Goal: Find specific page/section: Find specific page/section

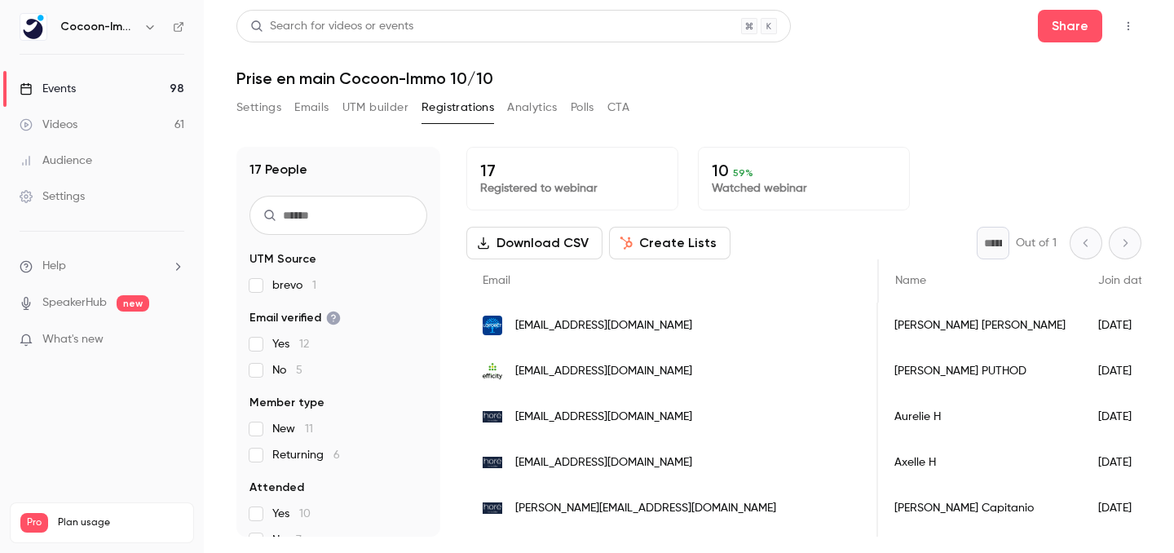
scroll to position [0, 221]
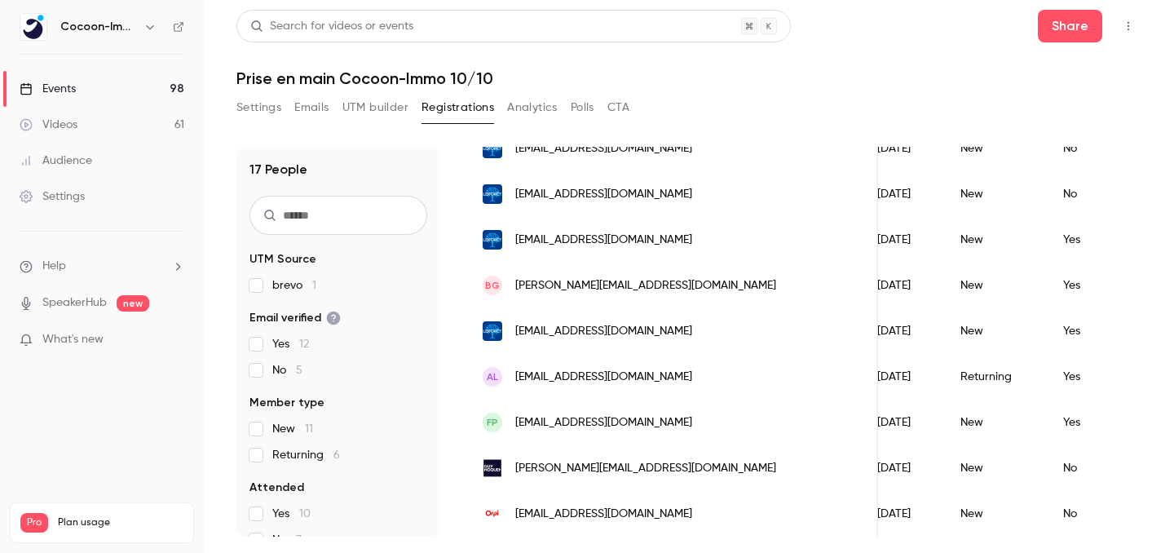
click at [146, 77] on link "Events 98" at bounding box center [102, 89] width 204 height 36
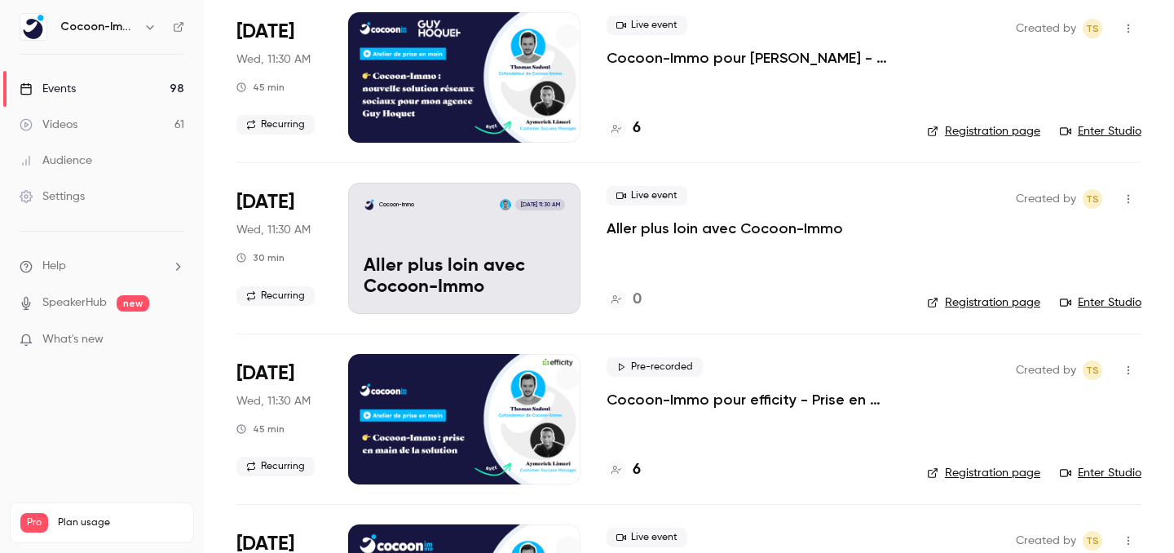
scroll to position [113, 0]
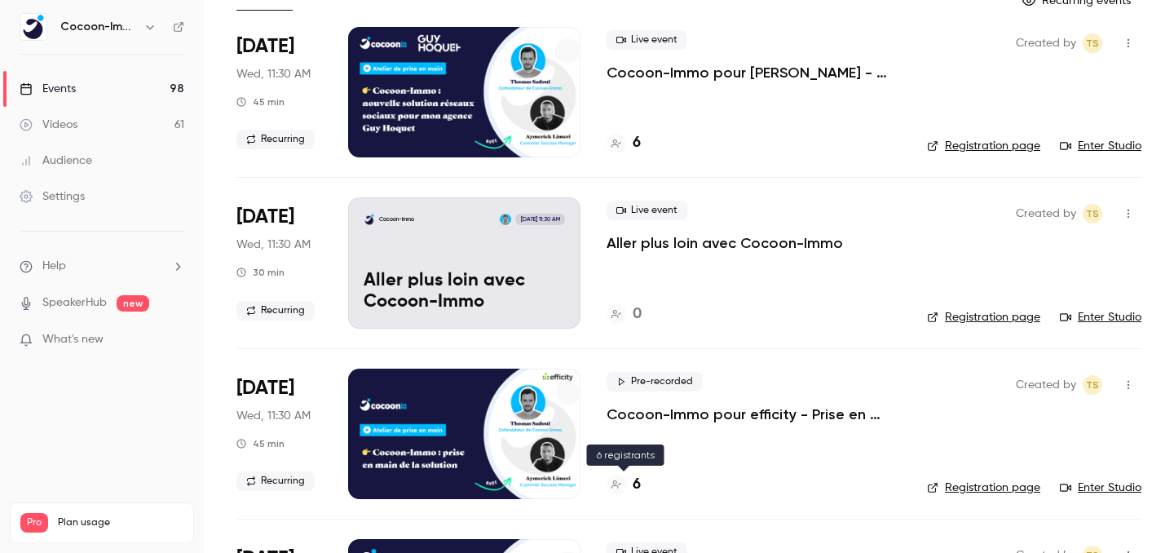
click at [624, 483] on div at bounding box center [616, 484] width 20 height 20
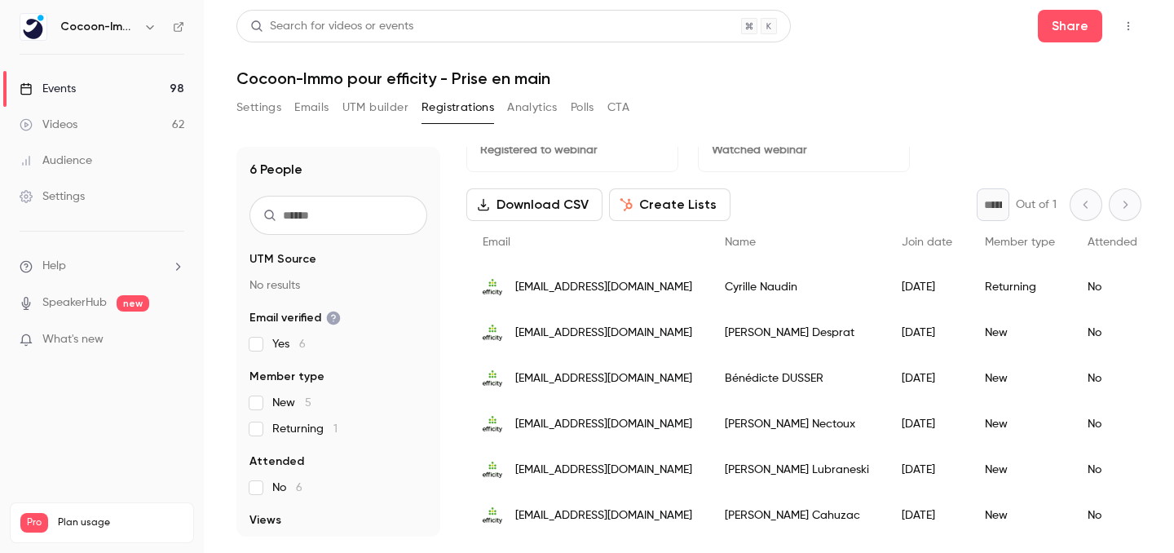
scroll to position [40, 0]
